Goal: Find specific page/section: Find specific page/section

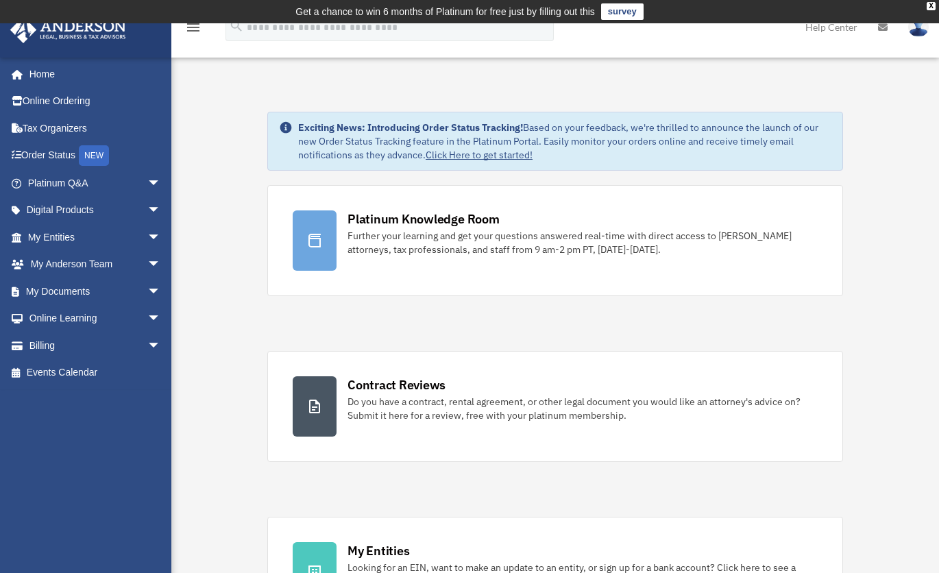
click at [147, 292] on span "arrow_drop_down" at bounding box center [160, 292] width 27 height 28
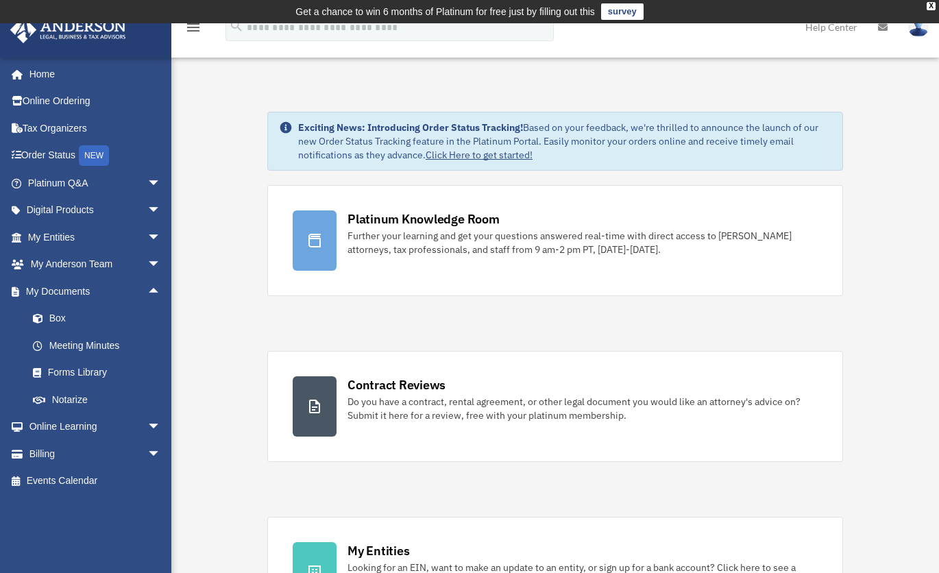
click at [89, 322] on link "Box" at bounding box center [100, 318] width 162 height 27
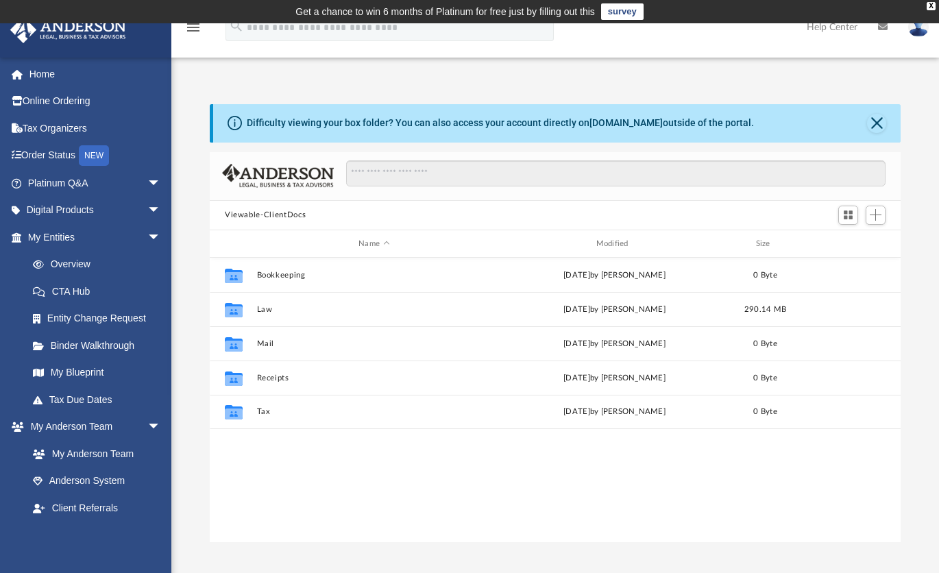
scroll to position [301, 681]
click at [266, 306] on button "Law" at bounding box center [374, 309] width 234 height 9
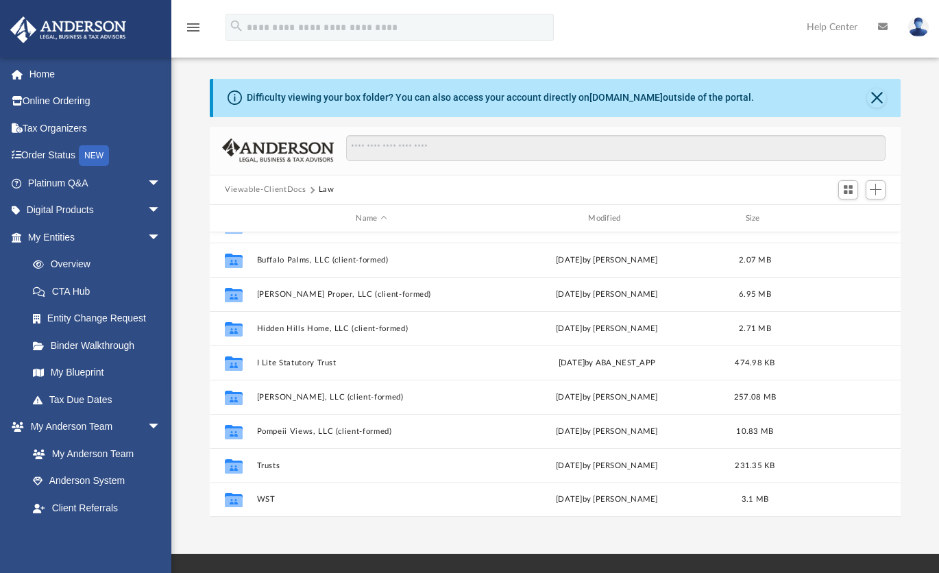
scroll to position [49, 0]
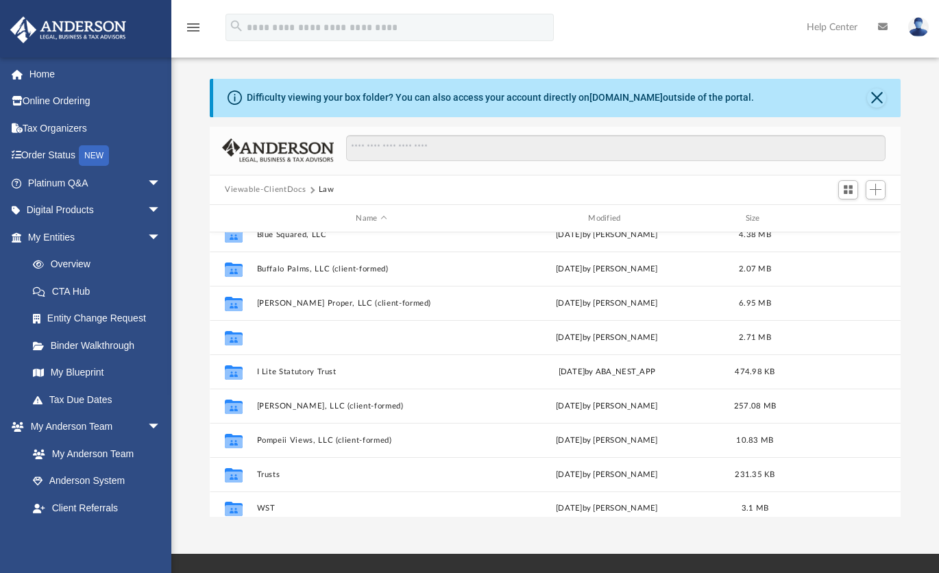
click at [391, 337] on button "Hidden Hills Home, LLC (client-formed)" at bounding box center [372, 337] width 230 height 9
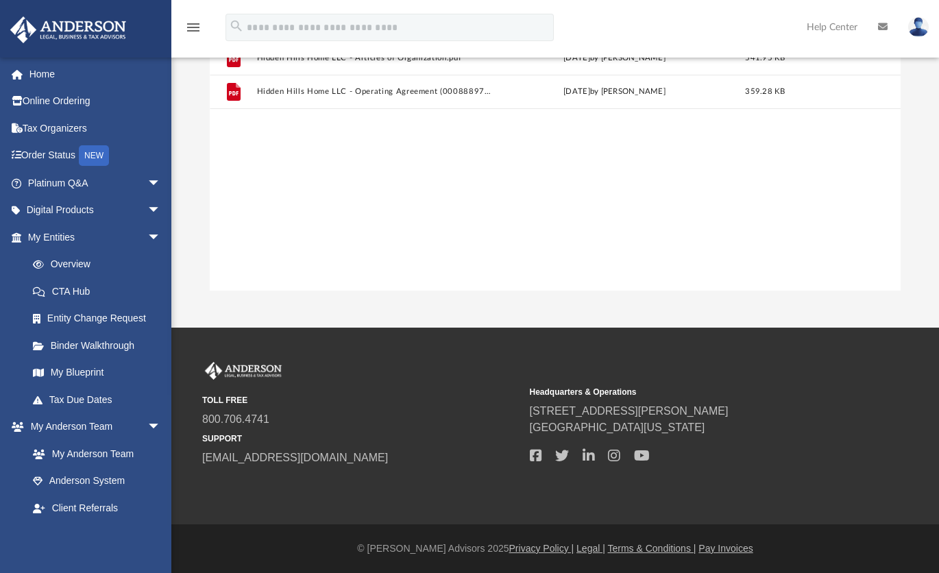
scroll to position [0, 0]
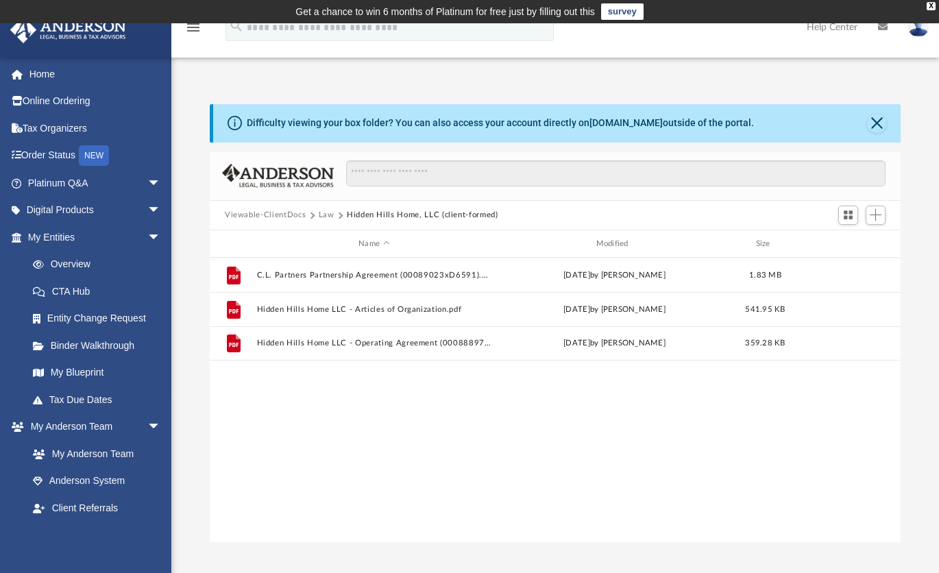
click at [319, 212] on button "Law" at bounding box center [327, 215] width 16 height 12
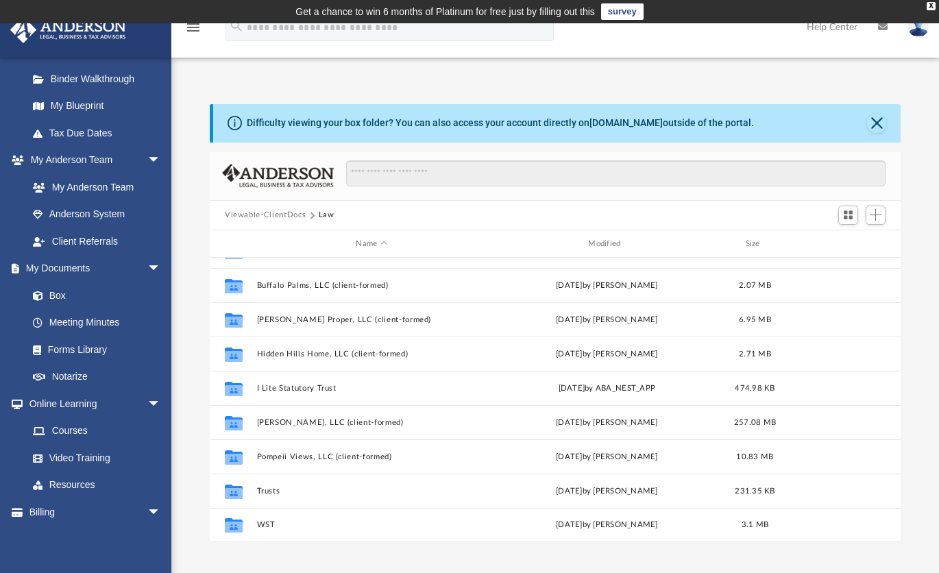
scroll to position [295, 0]
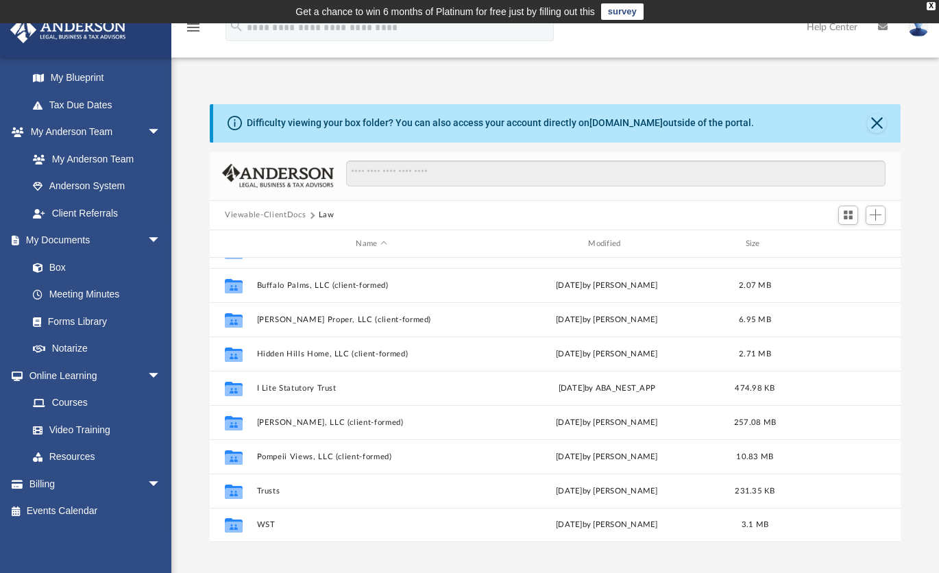
click at [90, 350] on link "Notarize" at bounding box center [97, 348] width 156 height 27
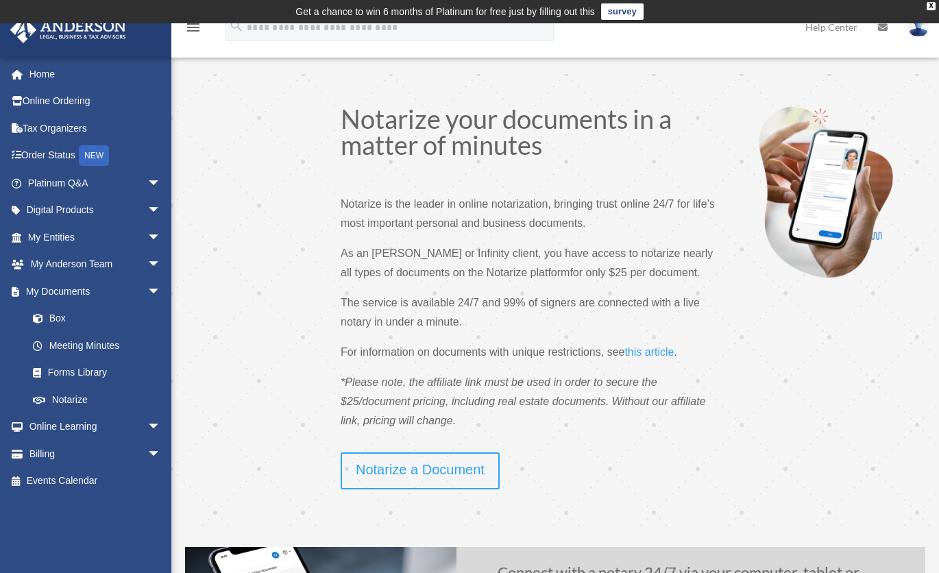
click at [61, 318] on link "Box" at bounding box center [100, 318] width 162 height 27
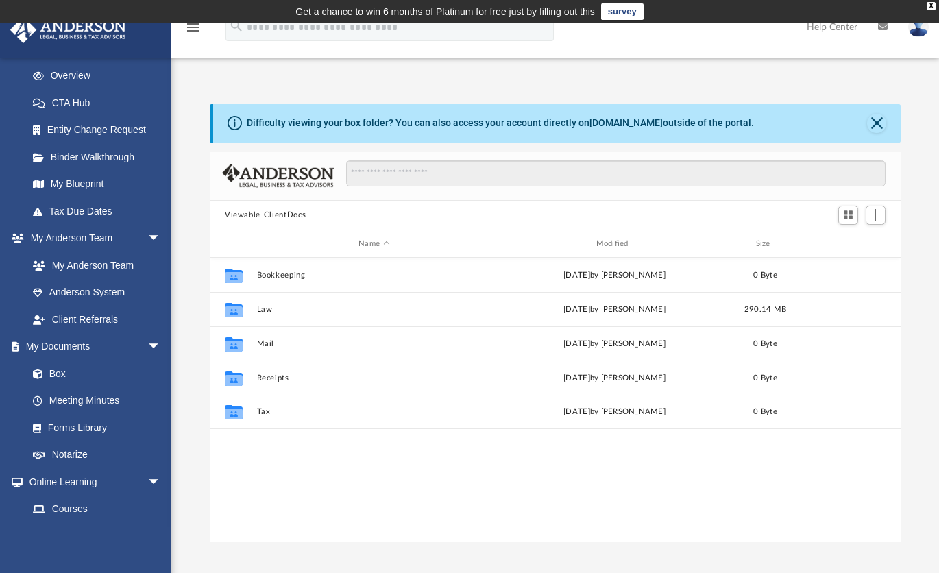
scroll to position [201, 0]
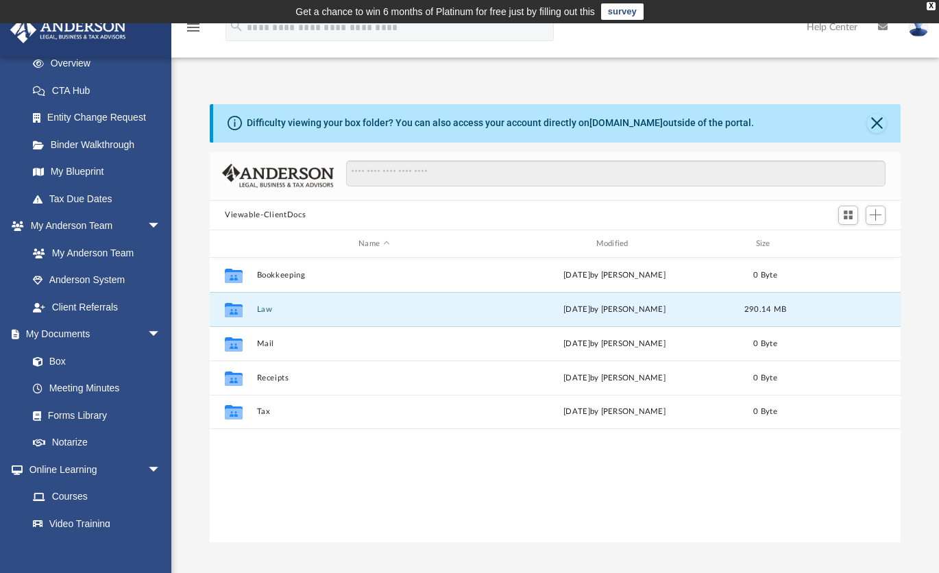
click at [267, 306] on button "Law" at bounding box center [374, 309] width 234 height 9
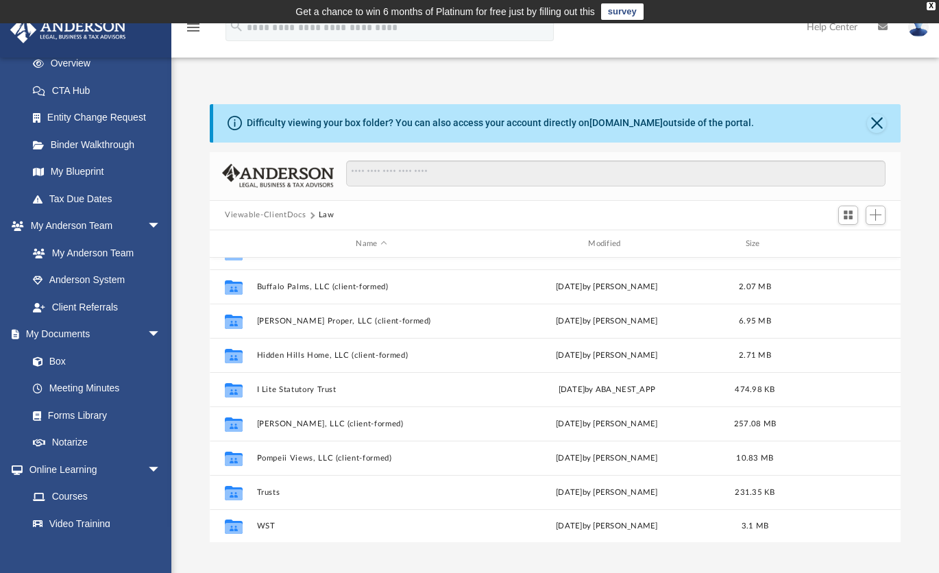
scroll to position [58, 0]
click at [274, 528] on button "WST" at bounding box center [372, 525] width 230 height 9
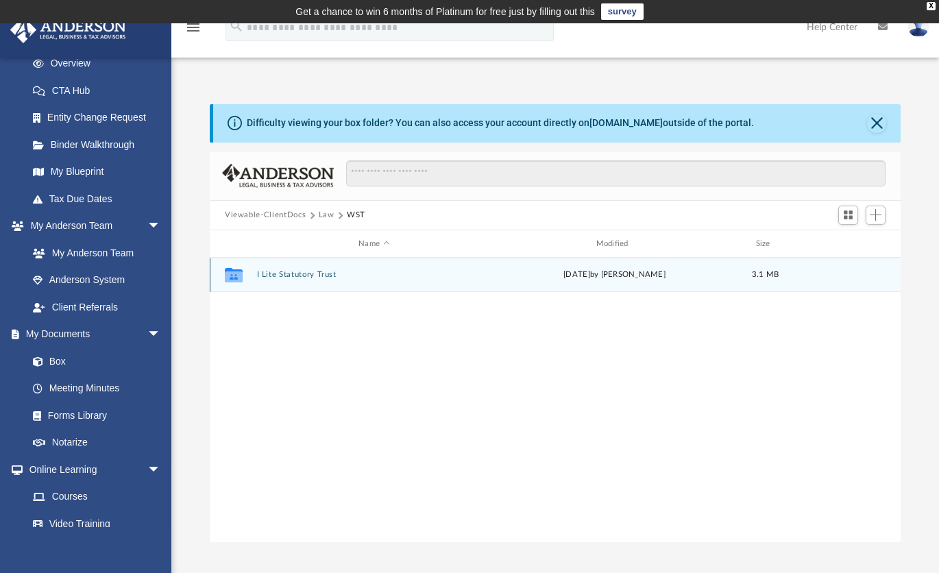
scroll to position [0, 0]
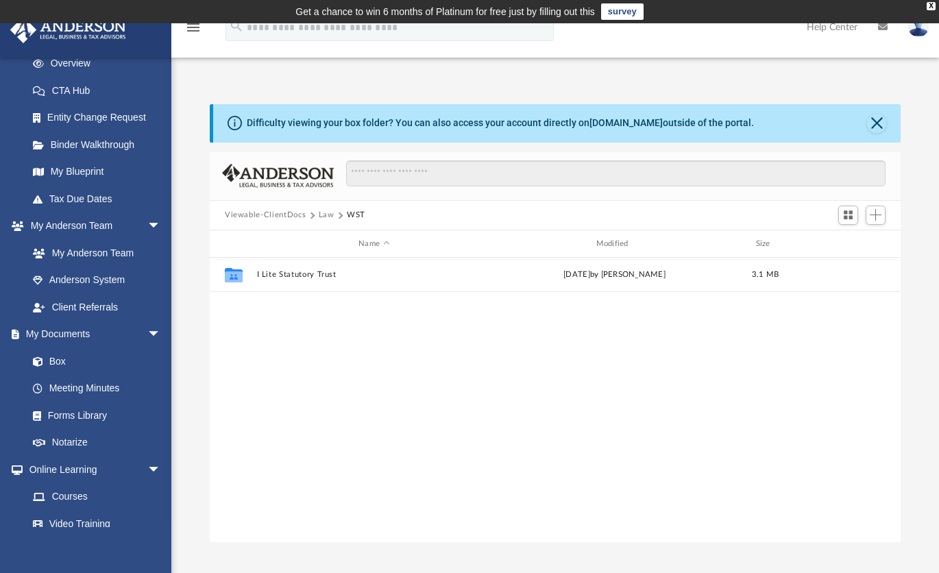
click at [330, 210] on button "Law" at bounding box center [327, 215] width 16 height 12
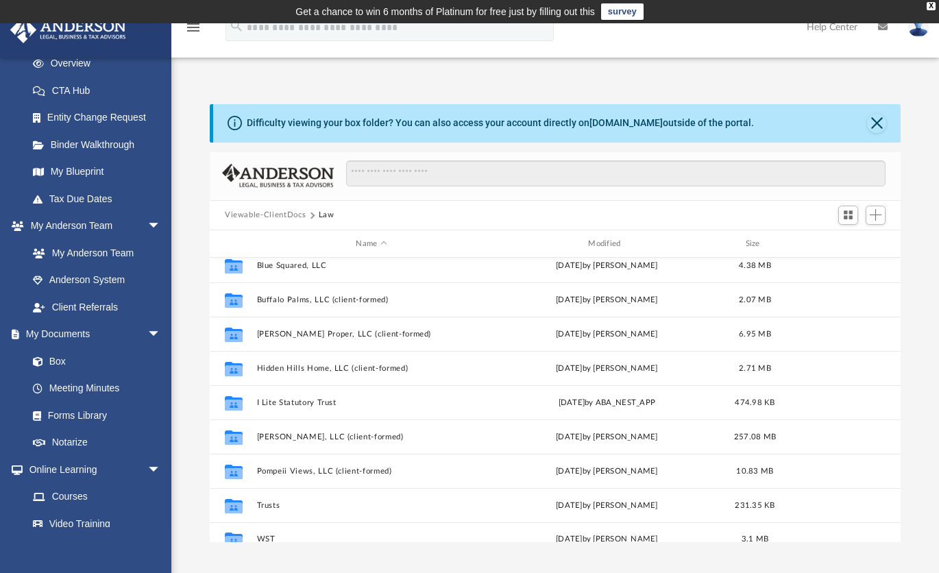
scroll to position [58, 0]
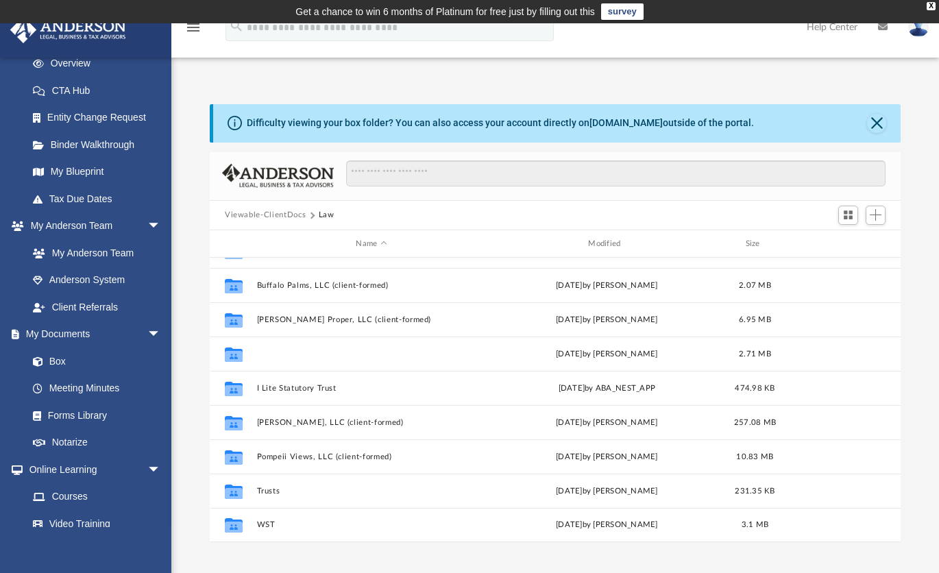
click at [361, 354] on button "Hidden Hills Home, LLC (client-formed)" at bounding box center [372, 354] width 230 height 9
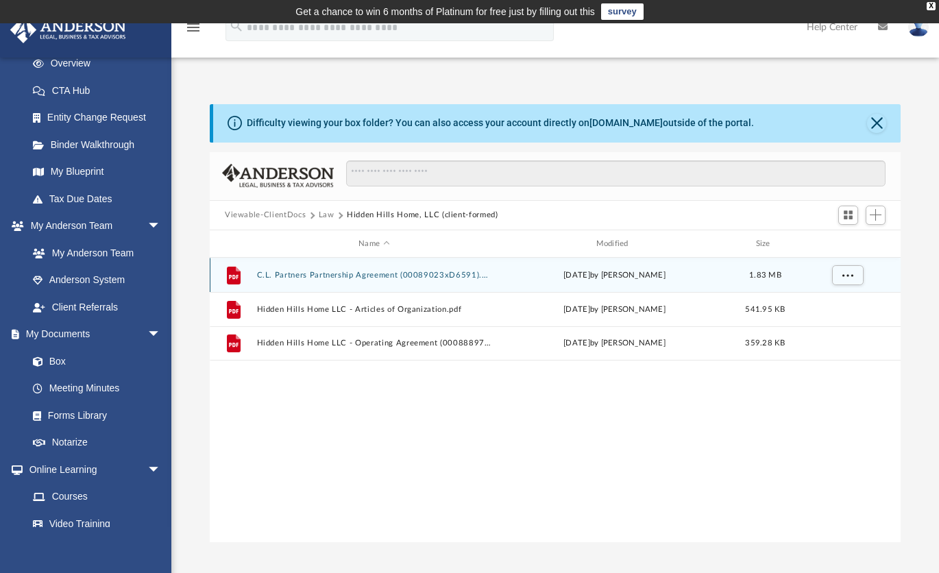
scroll to position [0, 0]
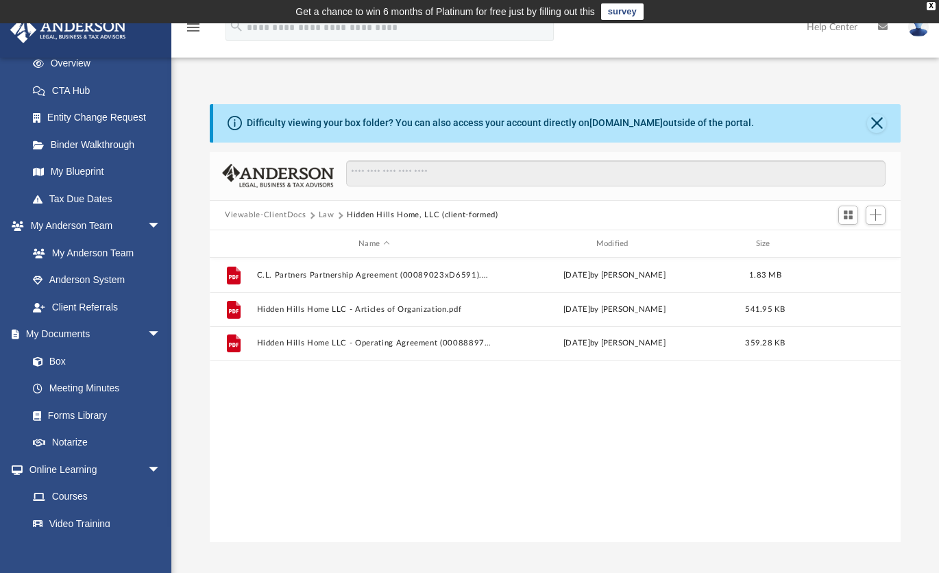
click at [60, 359] on link "Box" at bounding box center [93, 360] width 149 height 27
click at [61, 361] on link "Box" at bounding box center [93, 360] width 149 height 27
click at [323, 212] on button "Law" at bounding box center [327, 215] width 16 height 12
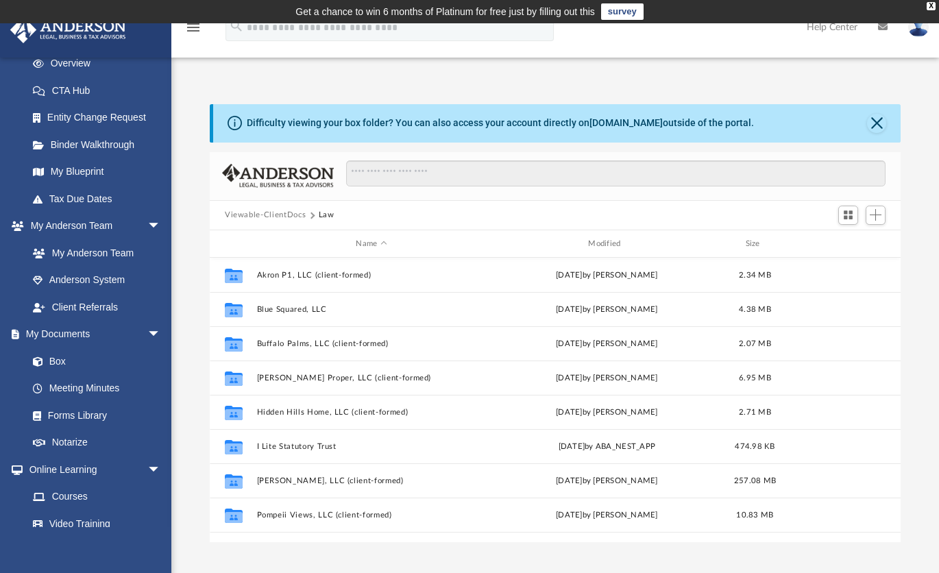
click at [291, 215] on button "Viewable-ClientDocs" at bounding box center [265, 215] width 81 height 12
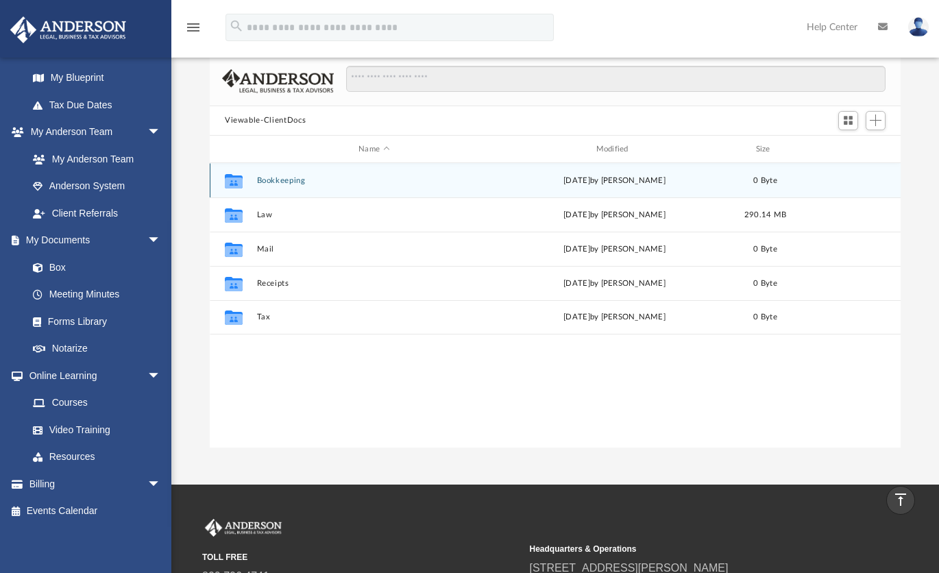
scroll to position [94, 0]
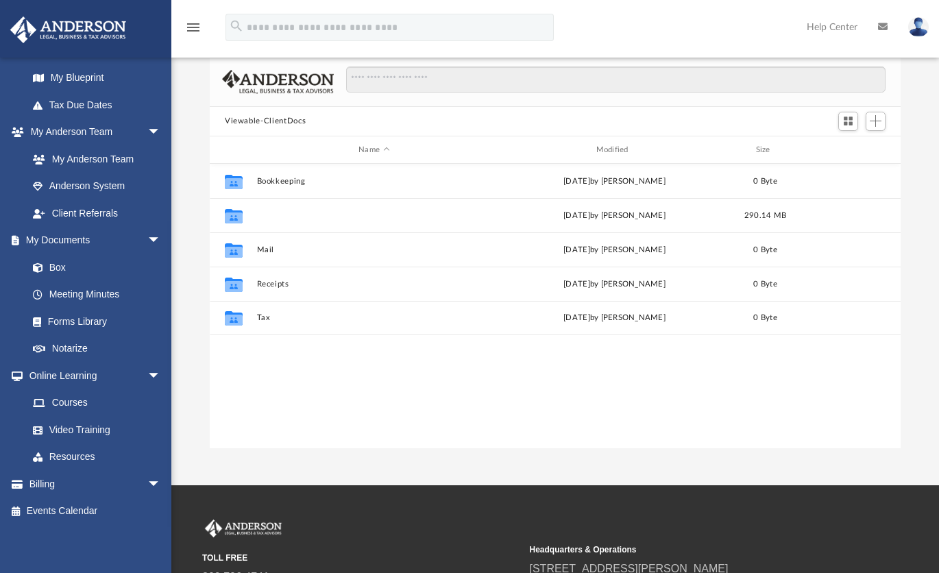
click at [272, 214] on button "Law" at bounding box center [374, 215] width 234 height 9
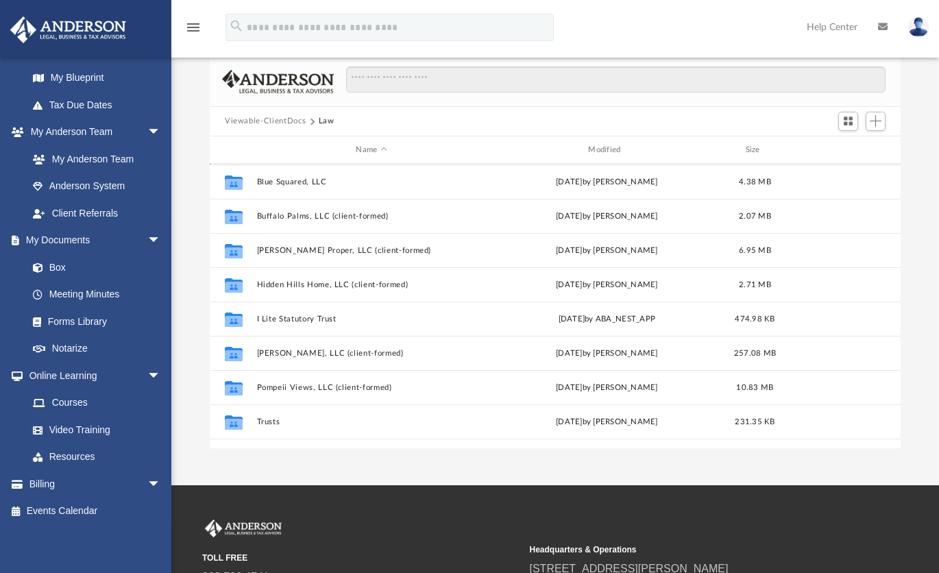
scroll to position [58, 0]
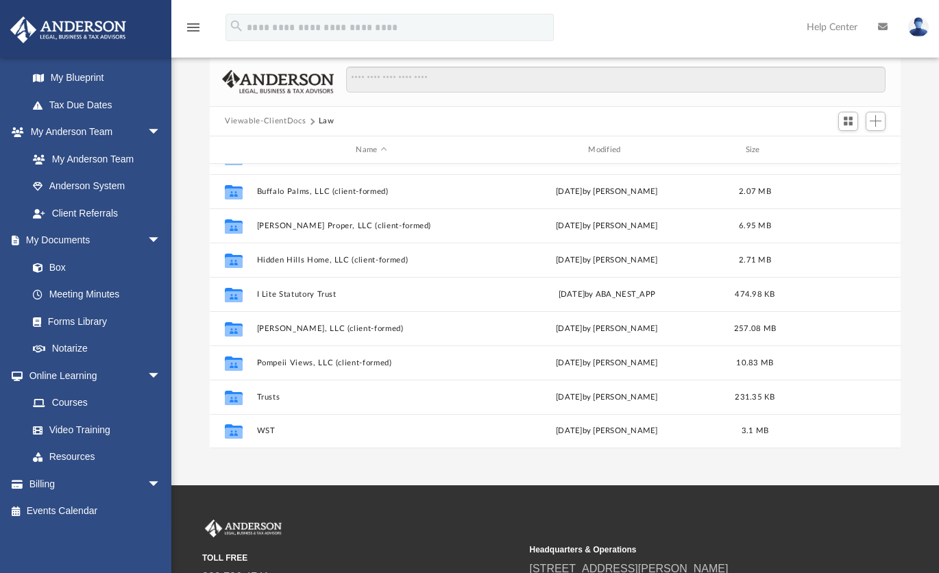
click at [147, 372] on span "arrow_drop_down" at bounding box center [160, 376] width 27 height 28
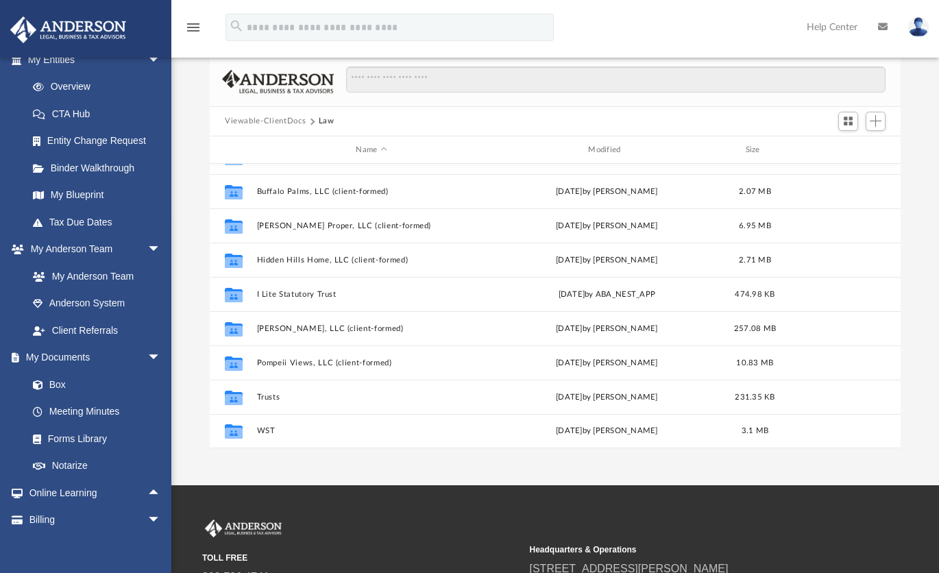
scroll to position [214, 0]
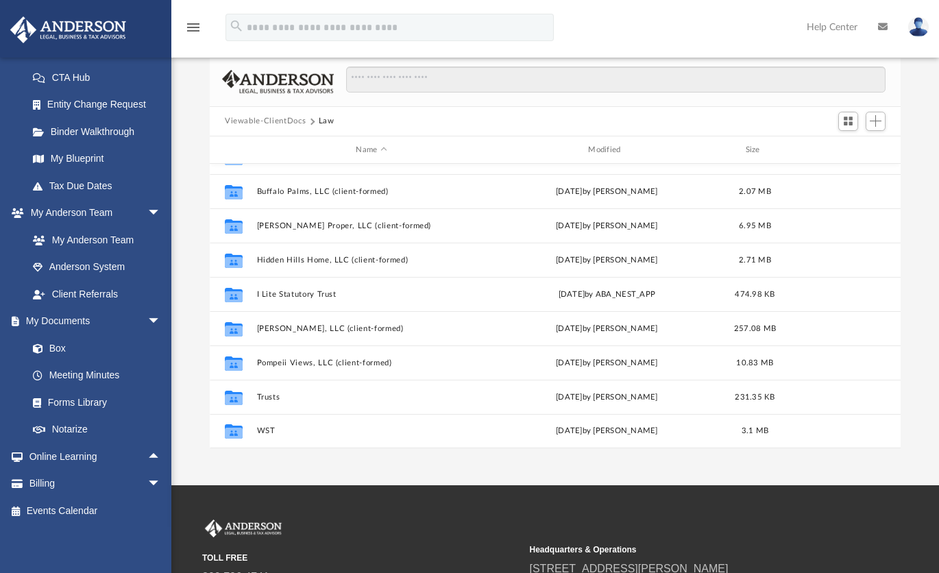
click at [147, 455] on span "arrow_drop_up" at bounding box center [160, 457] width 27 height 28
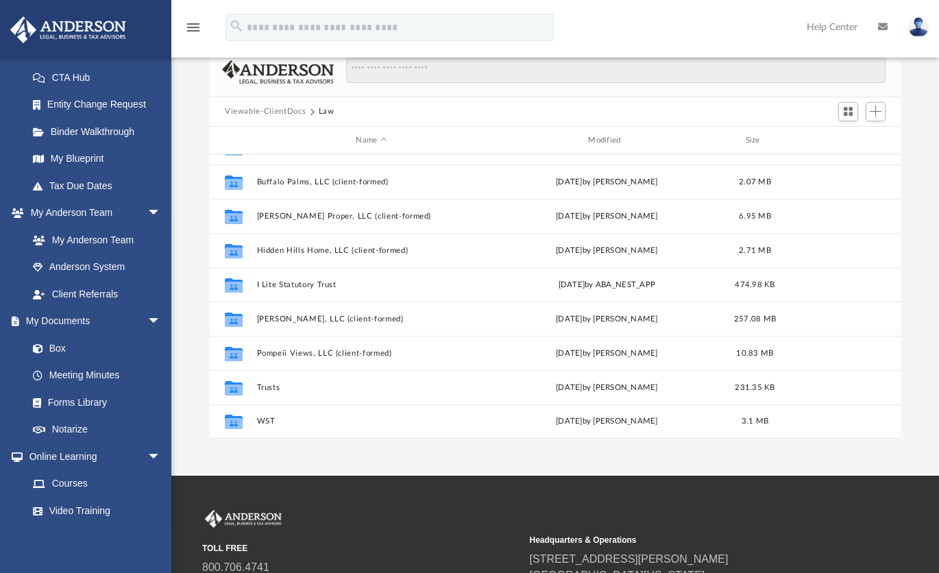
scroll to position [0, 0]
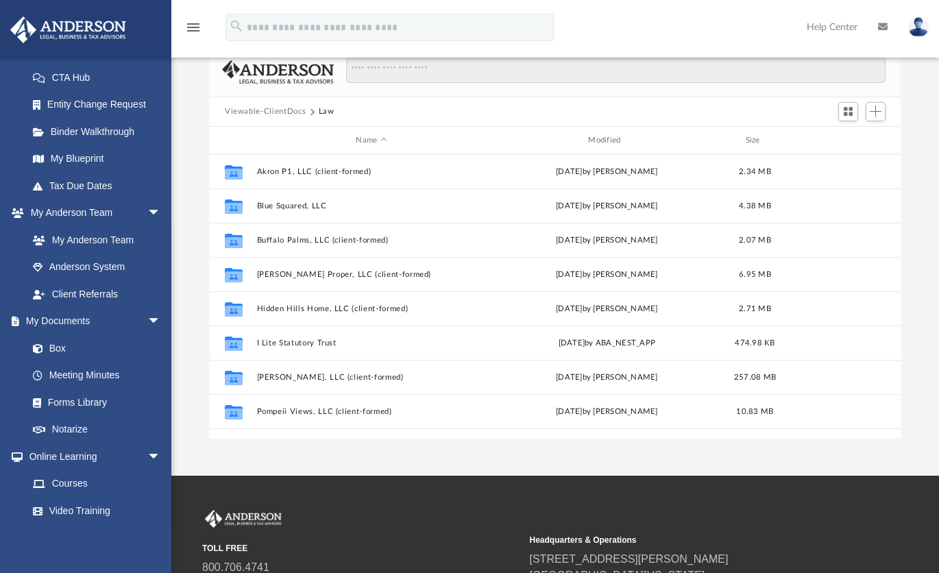
click at [393, 123] on div "Viewable-ClientDocs Law" at bounding box center [555, 112] width 691 height 30
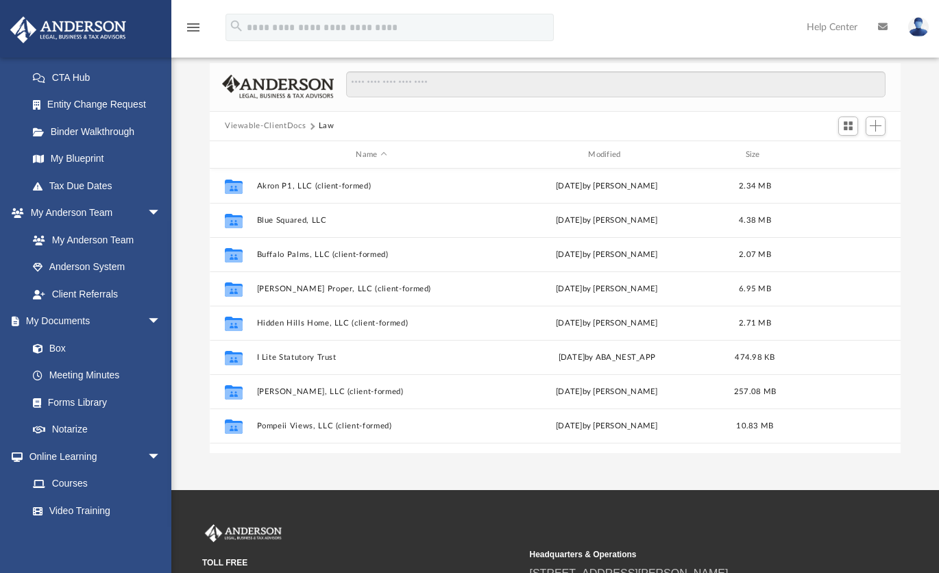
scroll to position [58, 0]
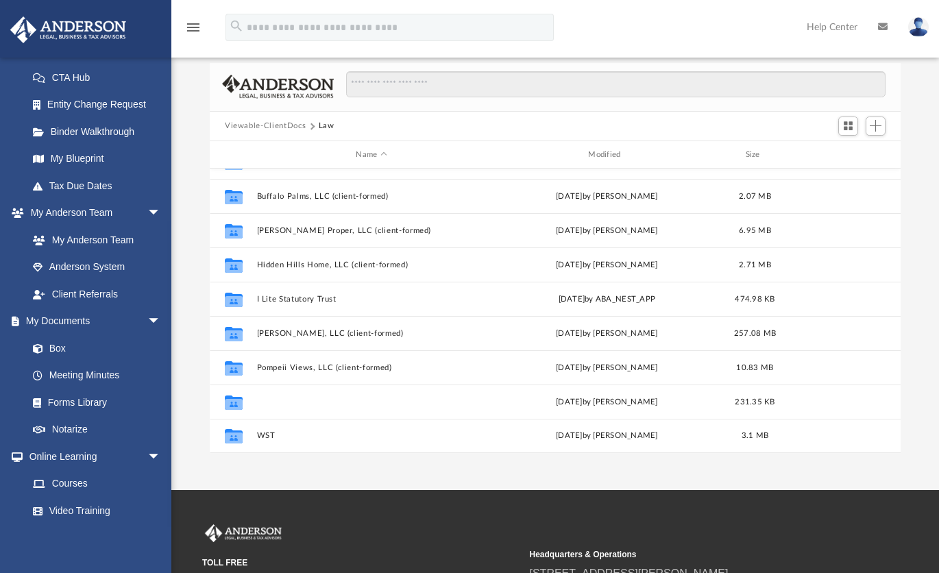
click at [277, 403] on button "Trusts" at bounding box center [372, 402] width 230 height 9
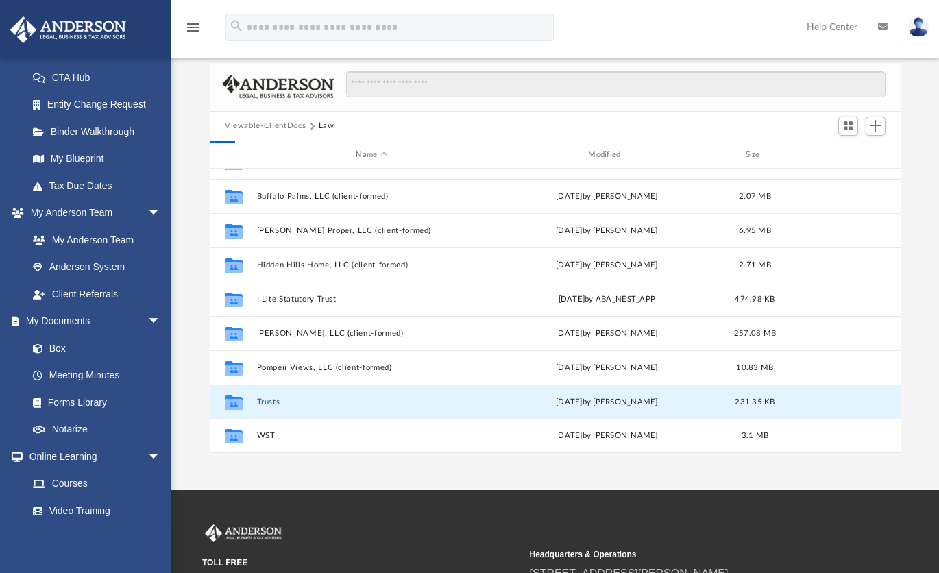
scroll to position [0, 0]
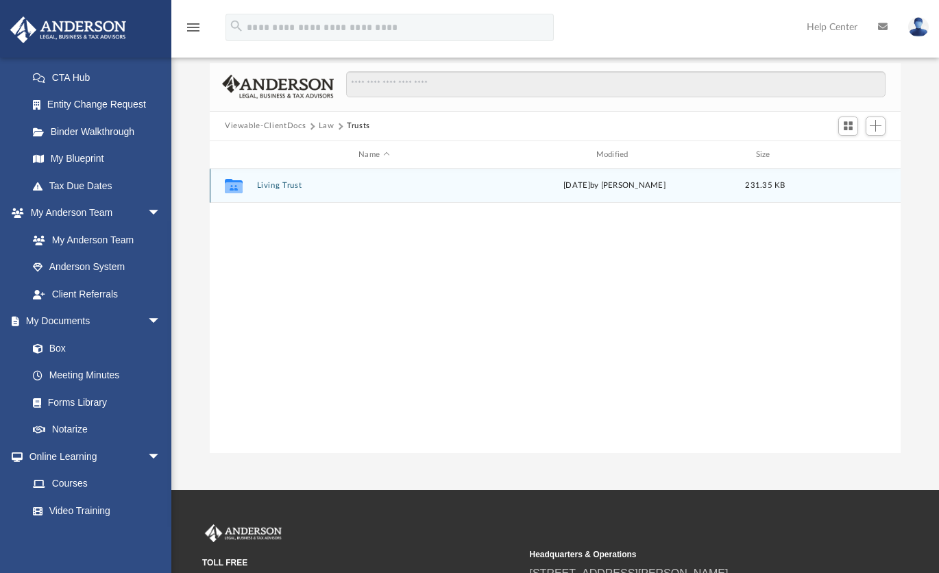
click at [282, 179] on div "Collaborated Folder Living Trust Tue Sep 9 2025 by Jordan Baldwin 231.35 KB" at bounding box center [555, 186] width 691 height 34
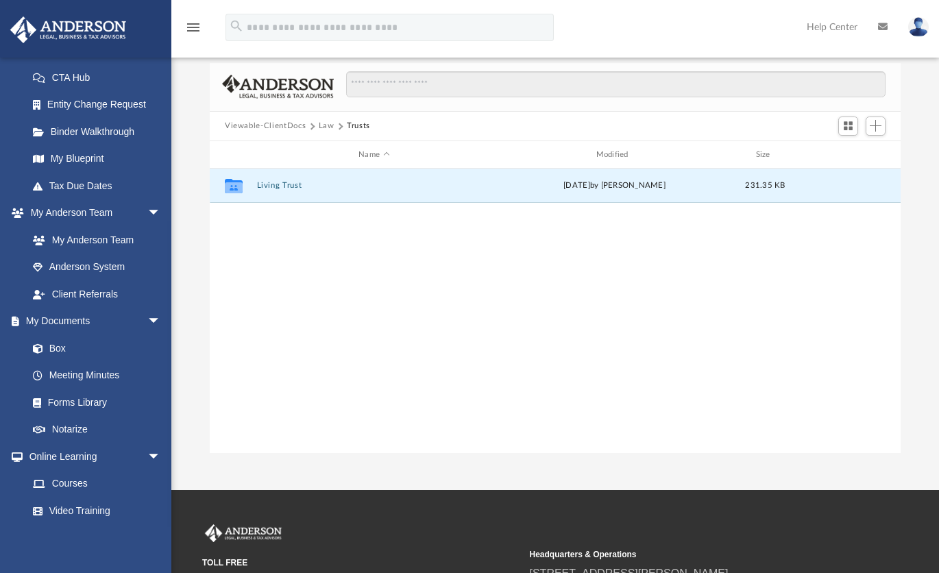
click at [284, 186] on button "Living Trust" at bounding box center [374, 186] width 234 height 9
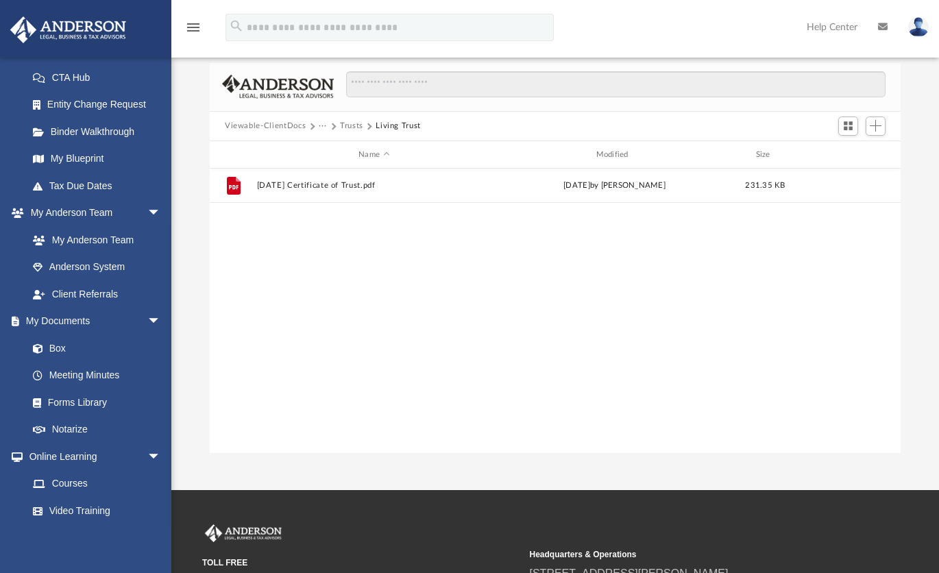
click at [346, 127] on button "Trusts" at bounding box center [351, 126] width 23 height 12
click at [278, 125] on button "Viewable-ClientDocs" at bounding box center [265, 126] width 81 height 12
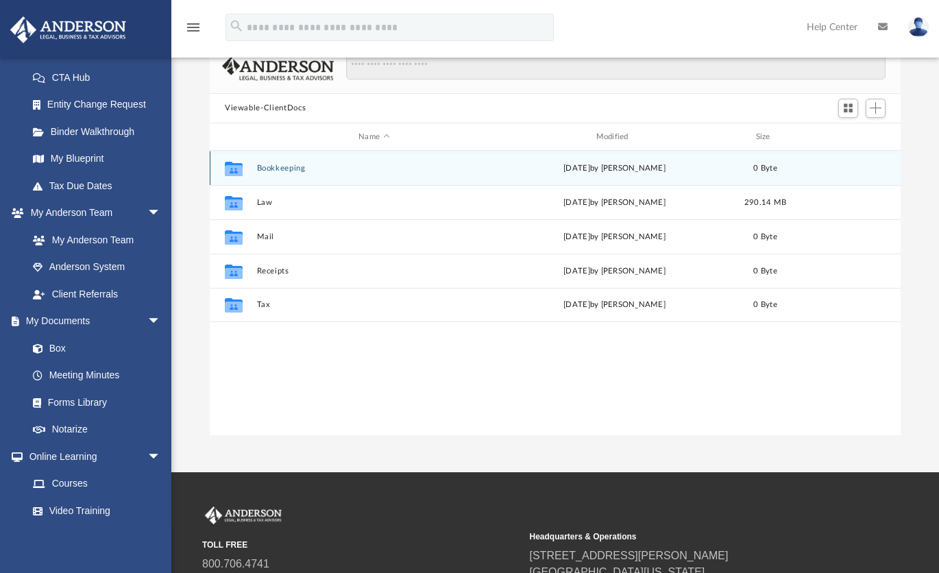
scroll to position [106, 0]
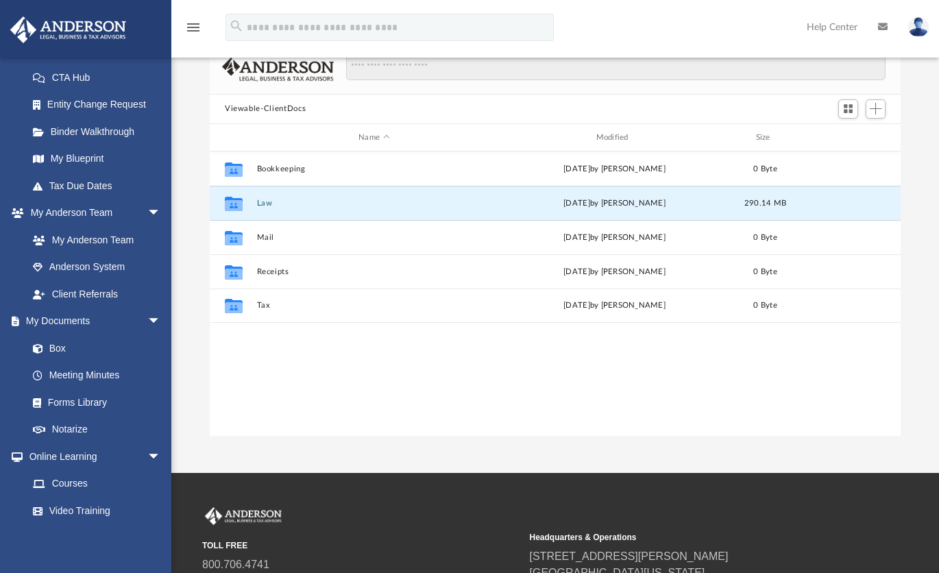
click at [267, 199] on button "Law" at bounding box center [374, 203] width 234 height 9
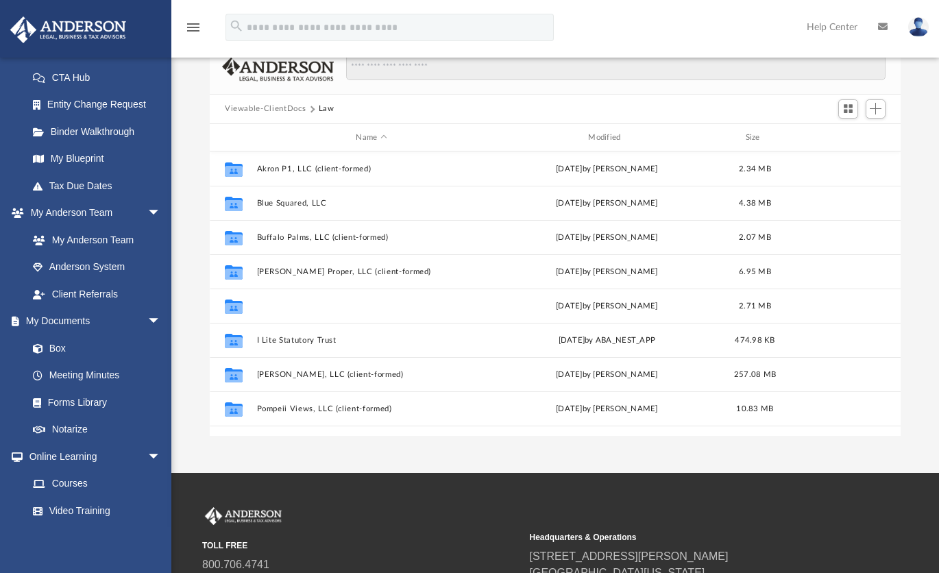
click at [388, 302] on button "Hidden Hills Home, LLC (client-formed)" at bounding box center [372, 306] width 230 height 9
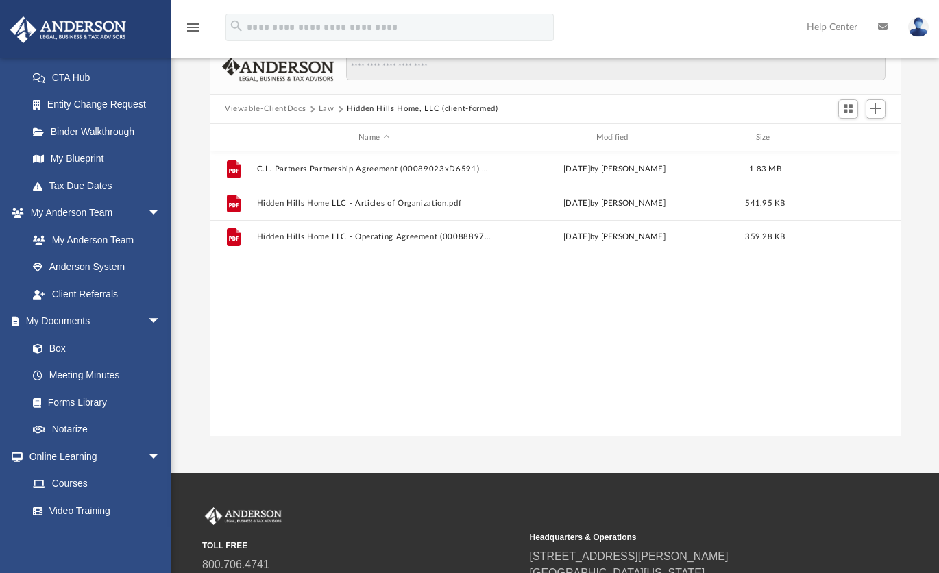
click at [359, 304] on div "File C.L. Partners Partnership Agreement (00089023xD6591).pdf Sun Mar 23 2025 b…" at bounding box center [555, 293] width 691 height 284
click at [320, 111] on button "Law" at bounding box center [327, 109] width 16 height 12
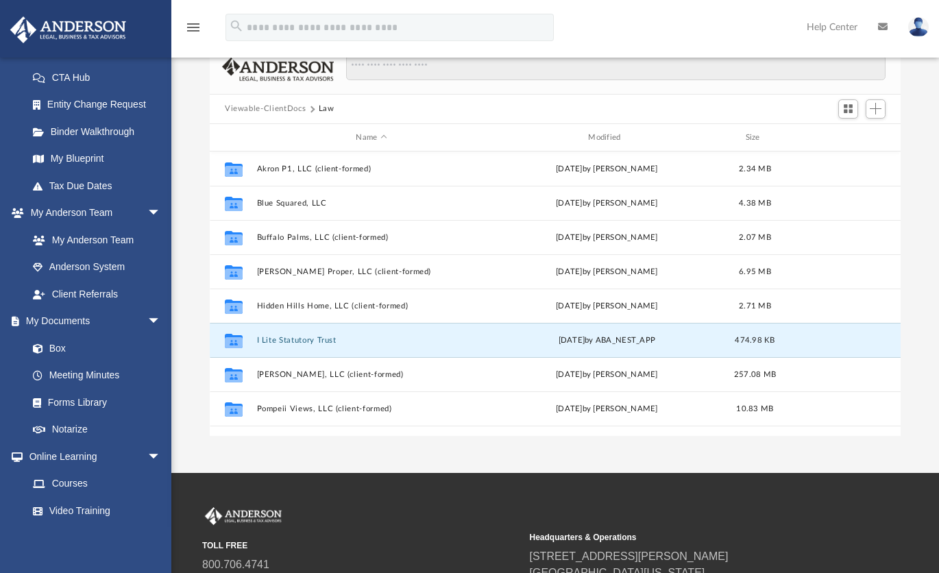
click at [317, 341] on button "I Lite Statutory Trust" at bounding box center [372, 340] width 230 height 9
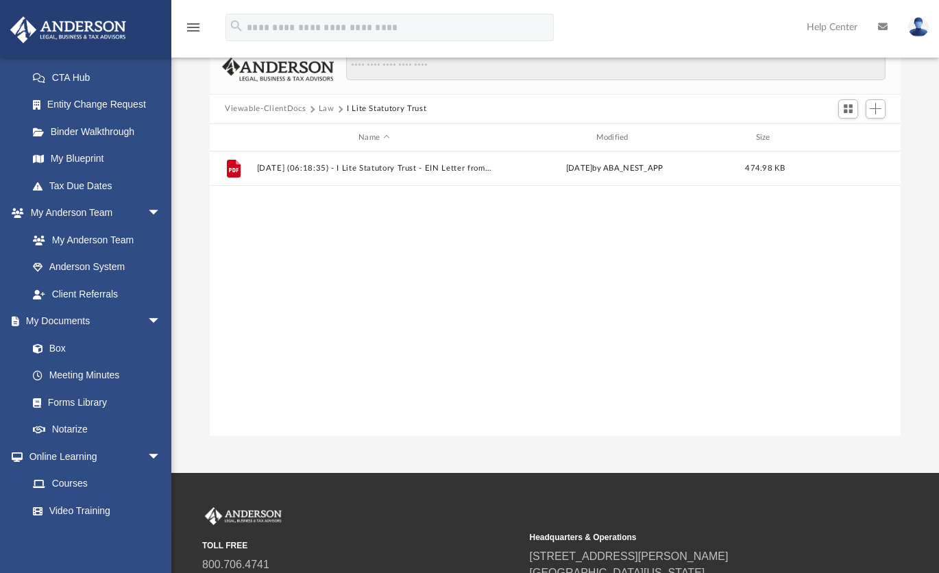
click at [323, 111] on button "Law" at bounding box center [327, 109] width 16 height 12
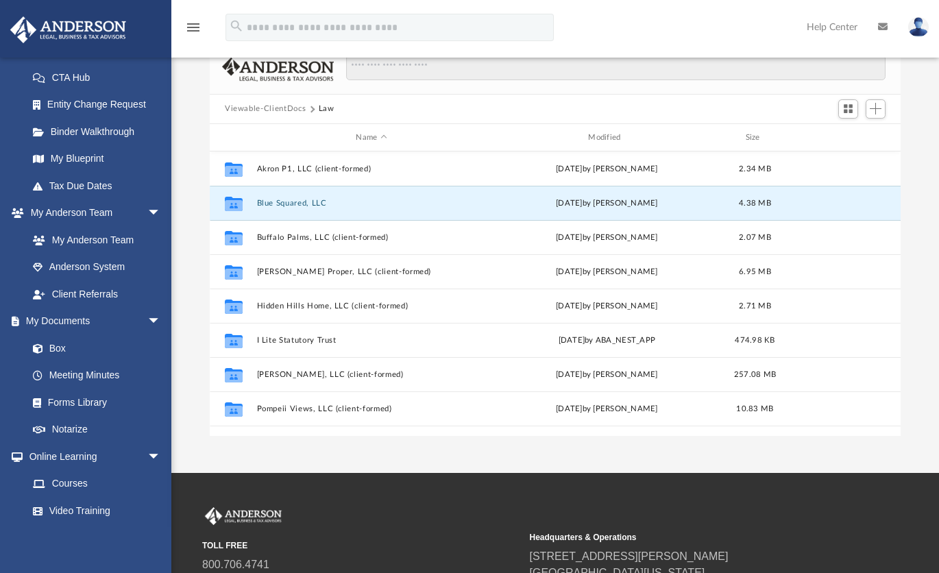
click at [304, 201] on button "Blue Squared, LLC" at bounding box center [372, 203] width 230 height 9
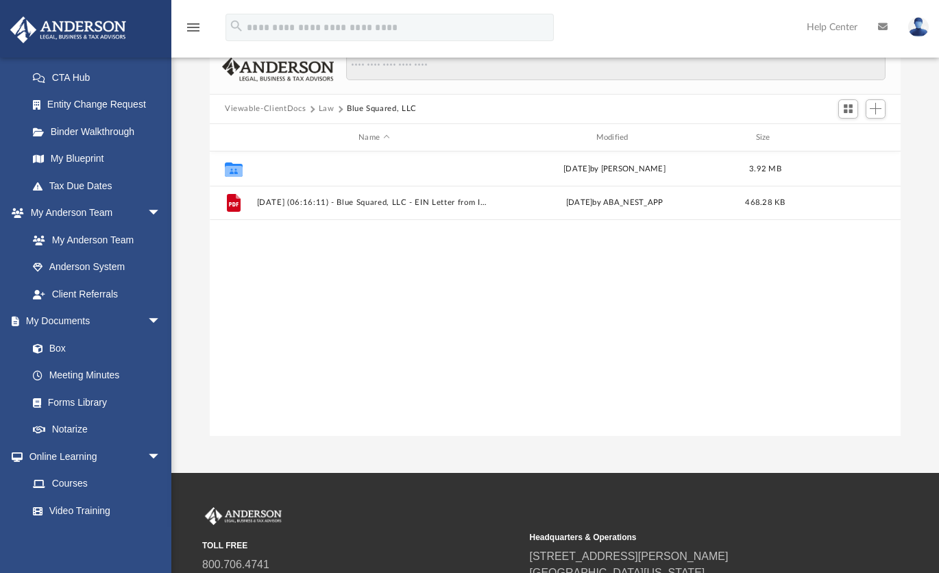
click at [276, 170] on button "Initial Docs" at bounding box center [374, 168] width 234 height 9
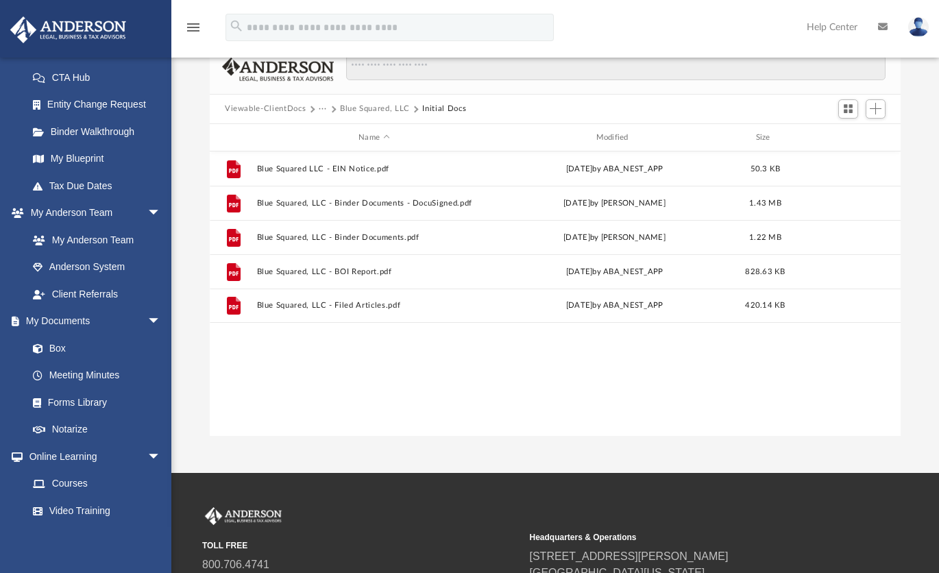
click at [60, 348] on link "Box" at bounding box center [93, 347] width 149 height 27
click at [54, 347] on link "Box" at bounding box center [93, 347] width 149 height 27
click at [69, 347] on link "Box" at bounding box center [93, 347] width 149 height 27
click at [321, 108] on button "···" at bounding box center [323, 109] width 9 height 12
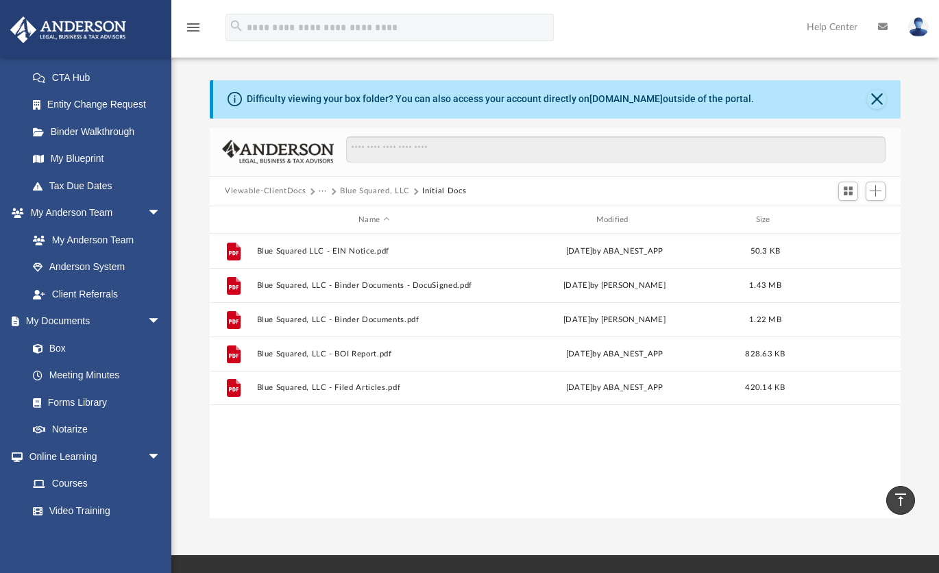
scroll to position [18, 0]
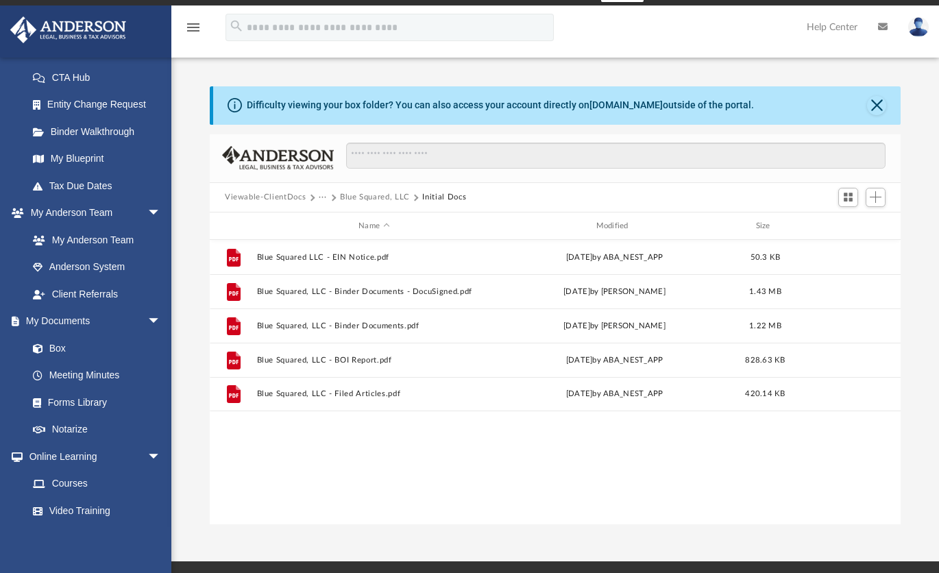
click at [323, 195] on button "···" at bounding box center [323, 197] width 9 height 12
click at [293, 198] on button "Viewable-ClientDocs" at bounding box center [265, 197] width 81 height 12
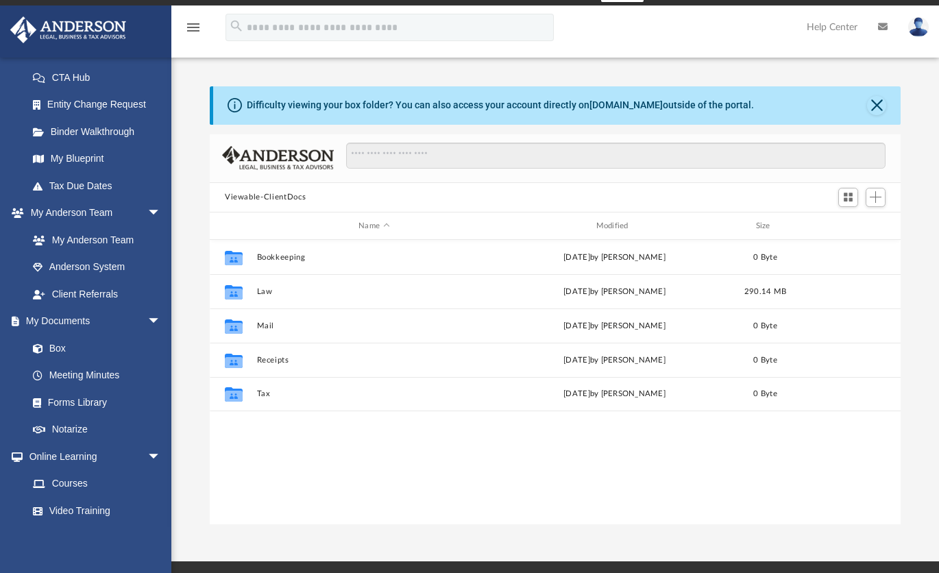
click at [92, 38] on img at bounding box center [68, 29] width 124 height 27
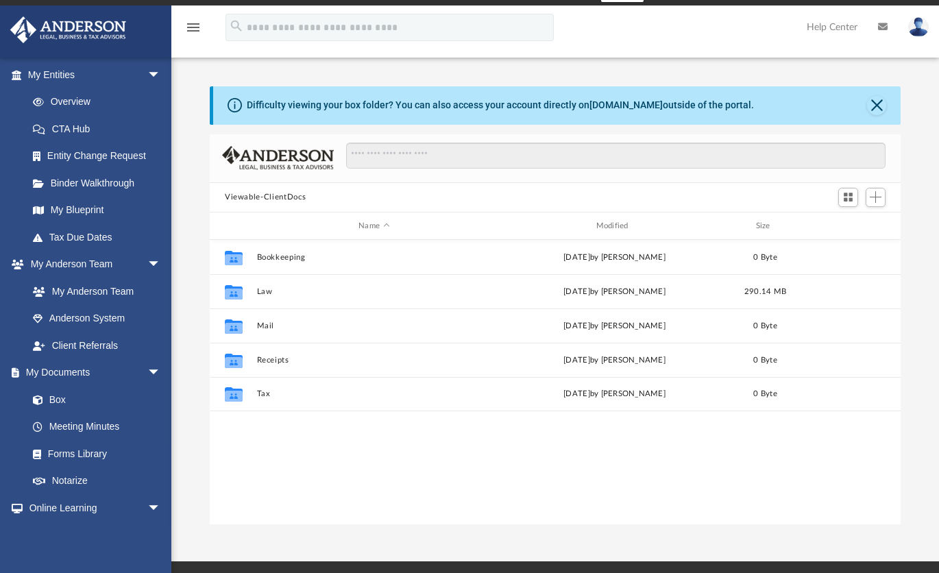
scroll to position [158, 0]
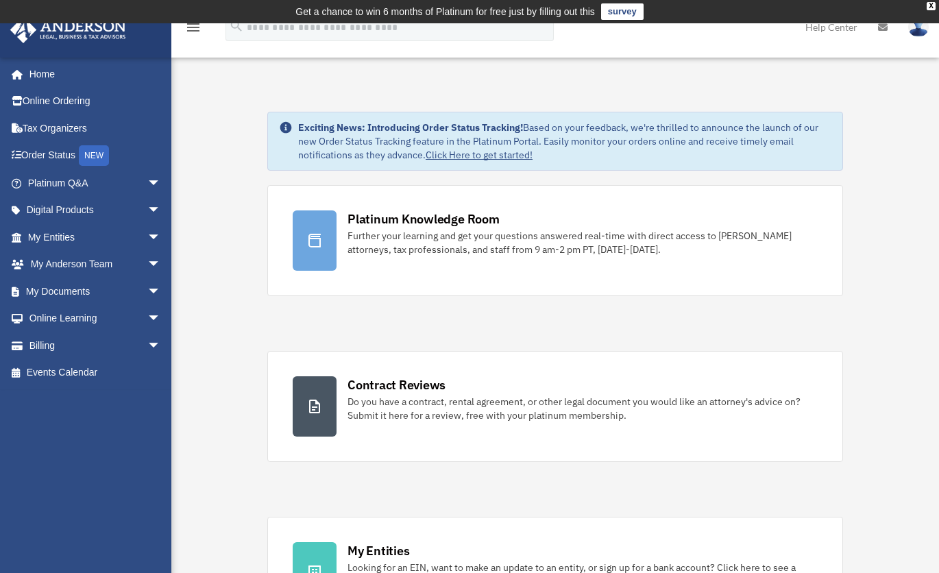
click at [191, 32] on icon "menu" at bounding box center [193, 27] width 16 height 16
